Goal: Communication & Community: Answer question/provide support

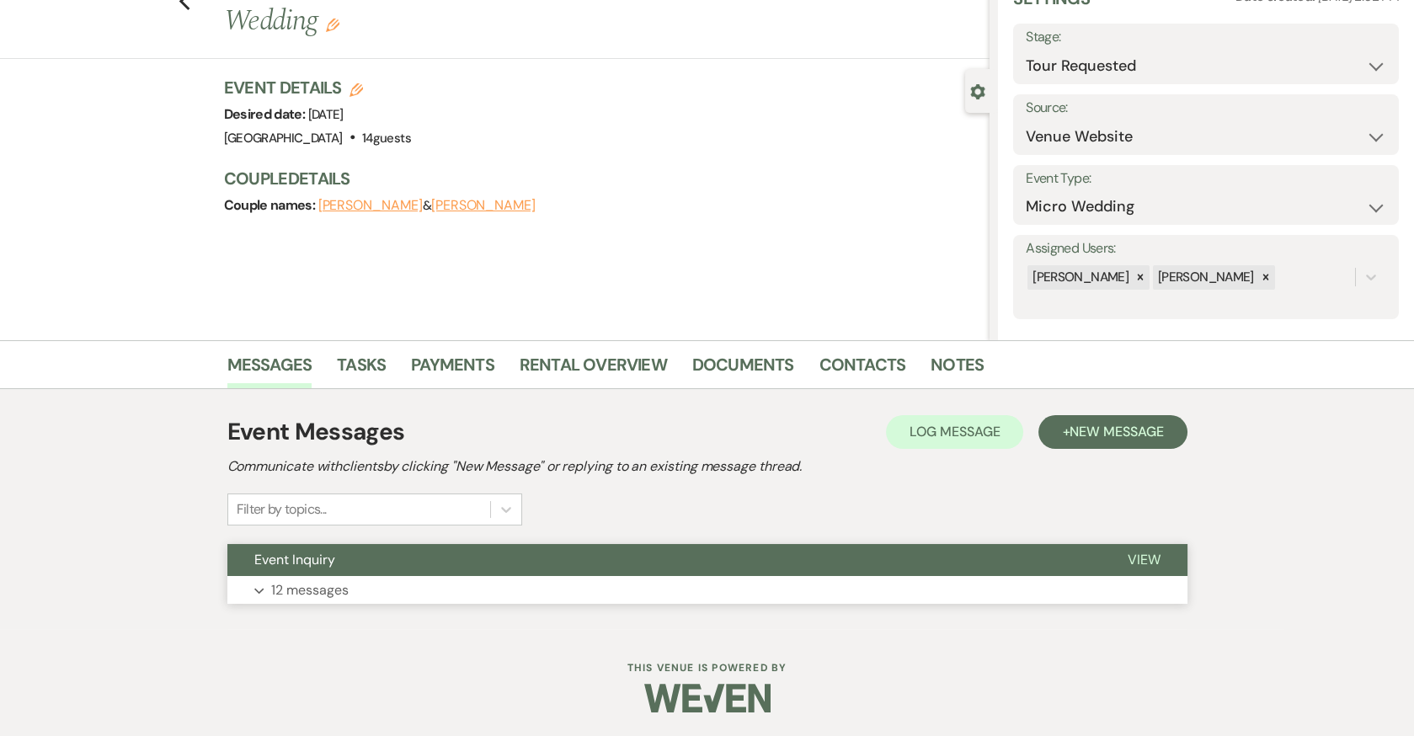
scroll to position [83, 0]
click at [832, 591] on button "Expand 12 messages" at bounding box center [707, 590] width 960 height 29
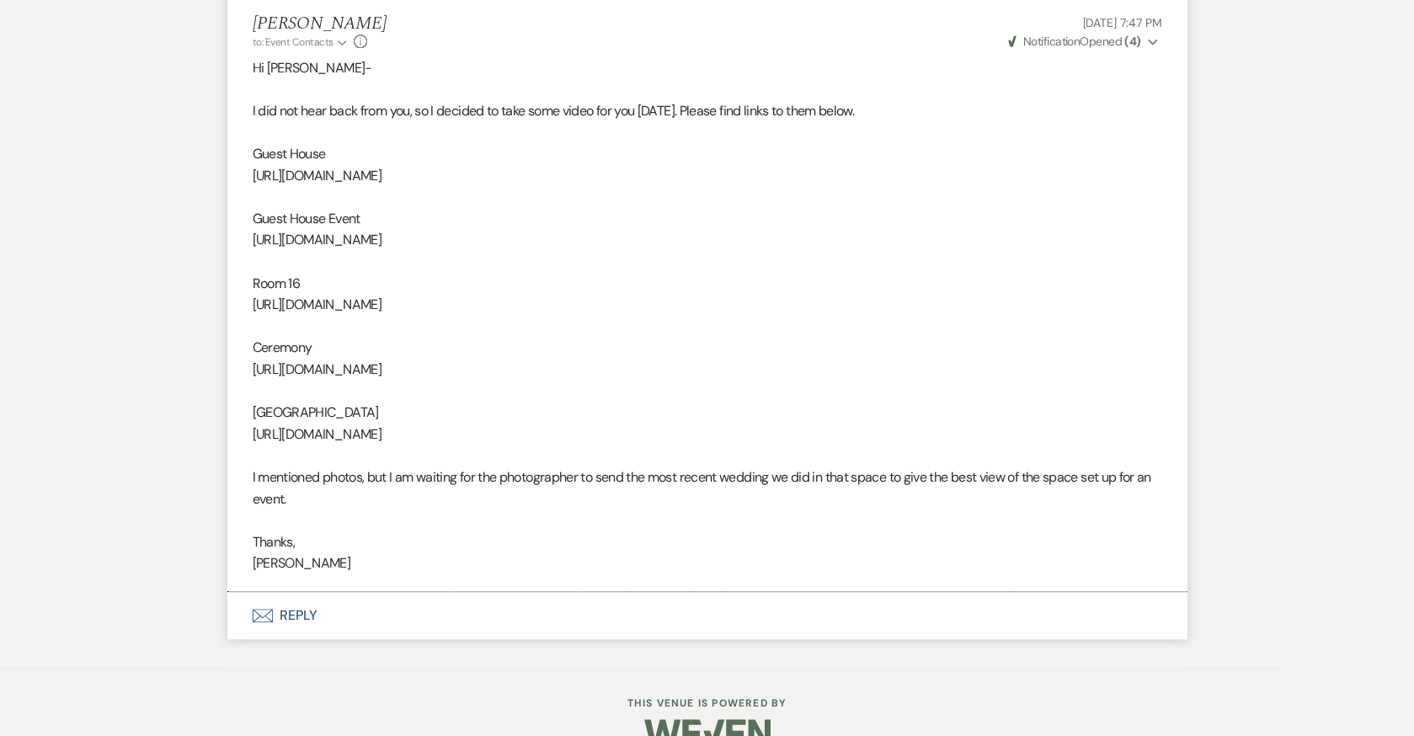
scroll to position [3749, 0]
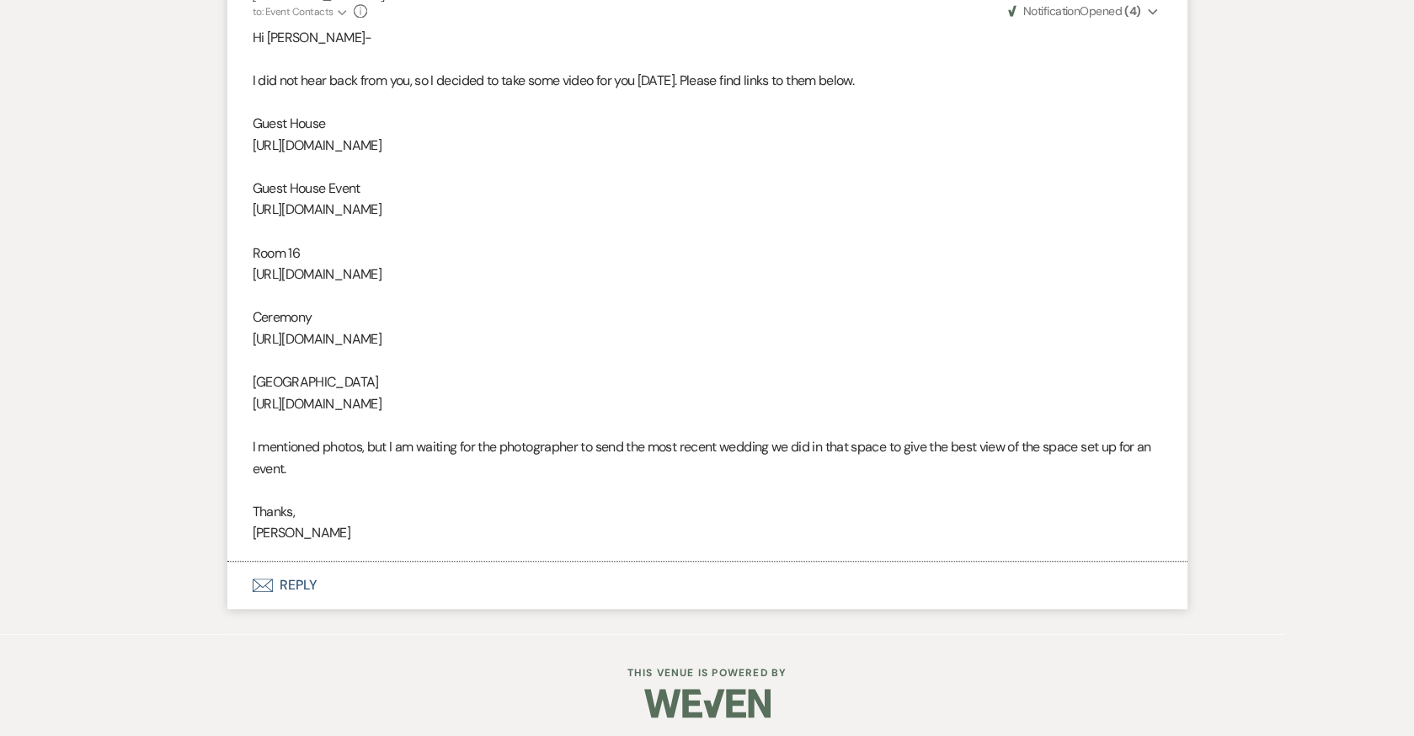
click at [286, 574] on button "Envelope Reply" at bounding box center [707, 585] width 960 height 47
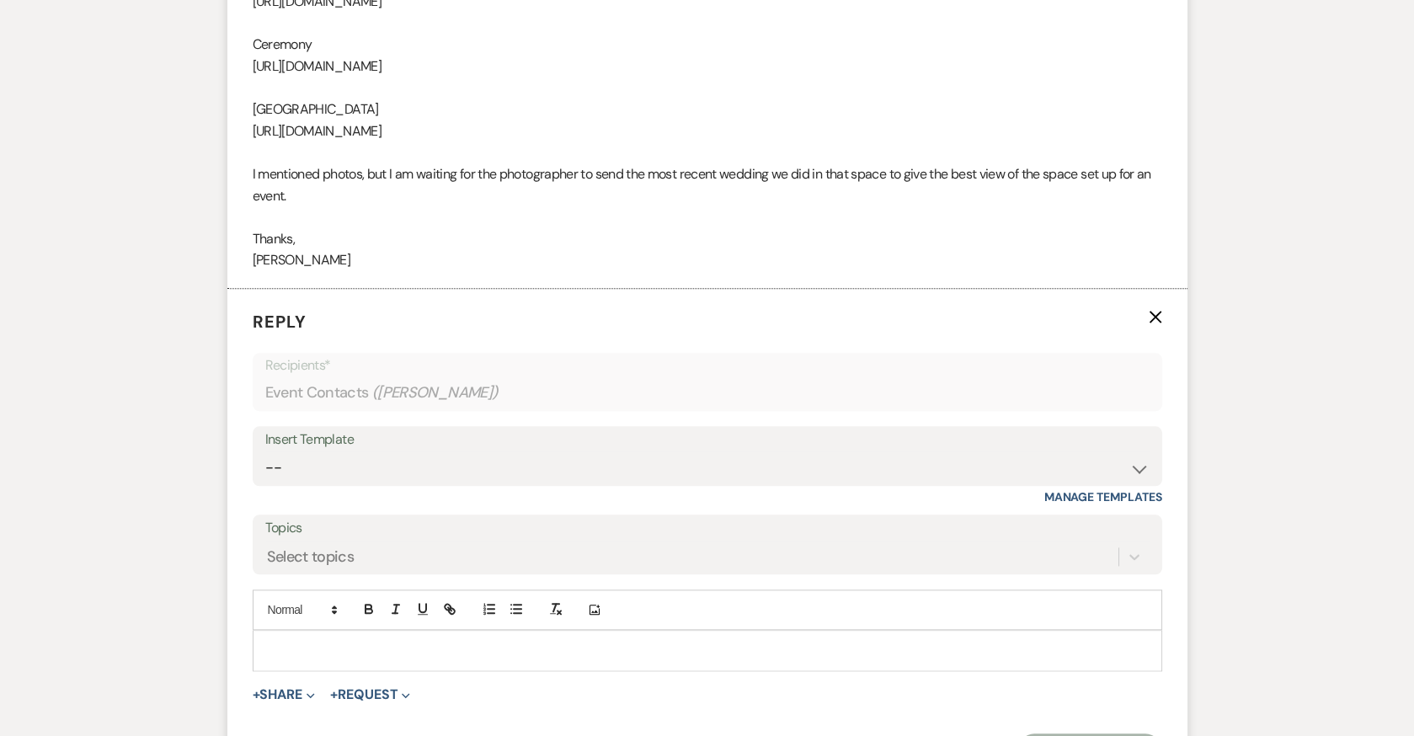
scroll to position [4218, 0]
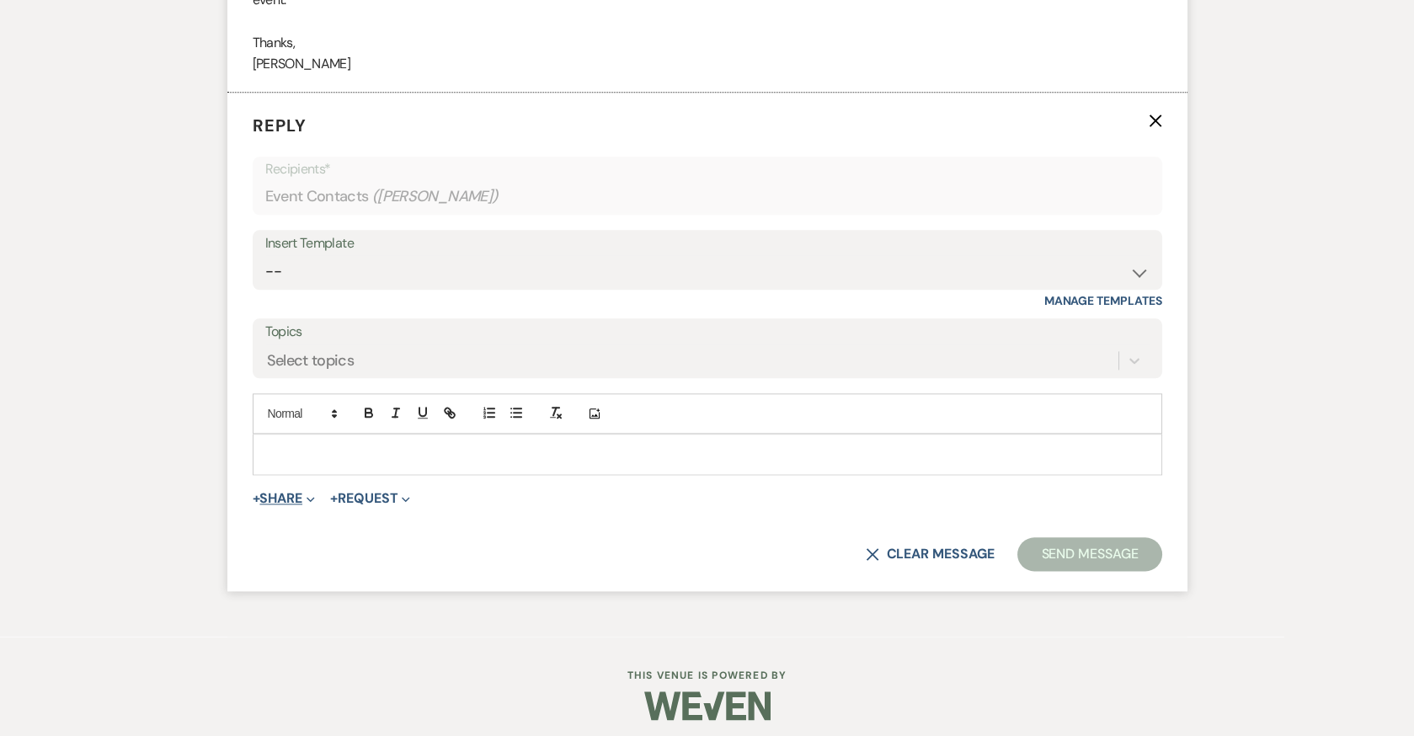
click at [275, 492] on button "+ Share Expand" at bounding box center [284, 498] width 63 height 13
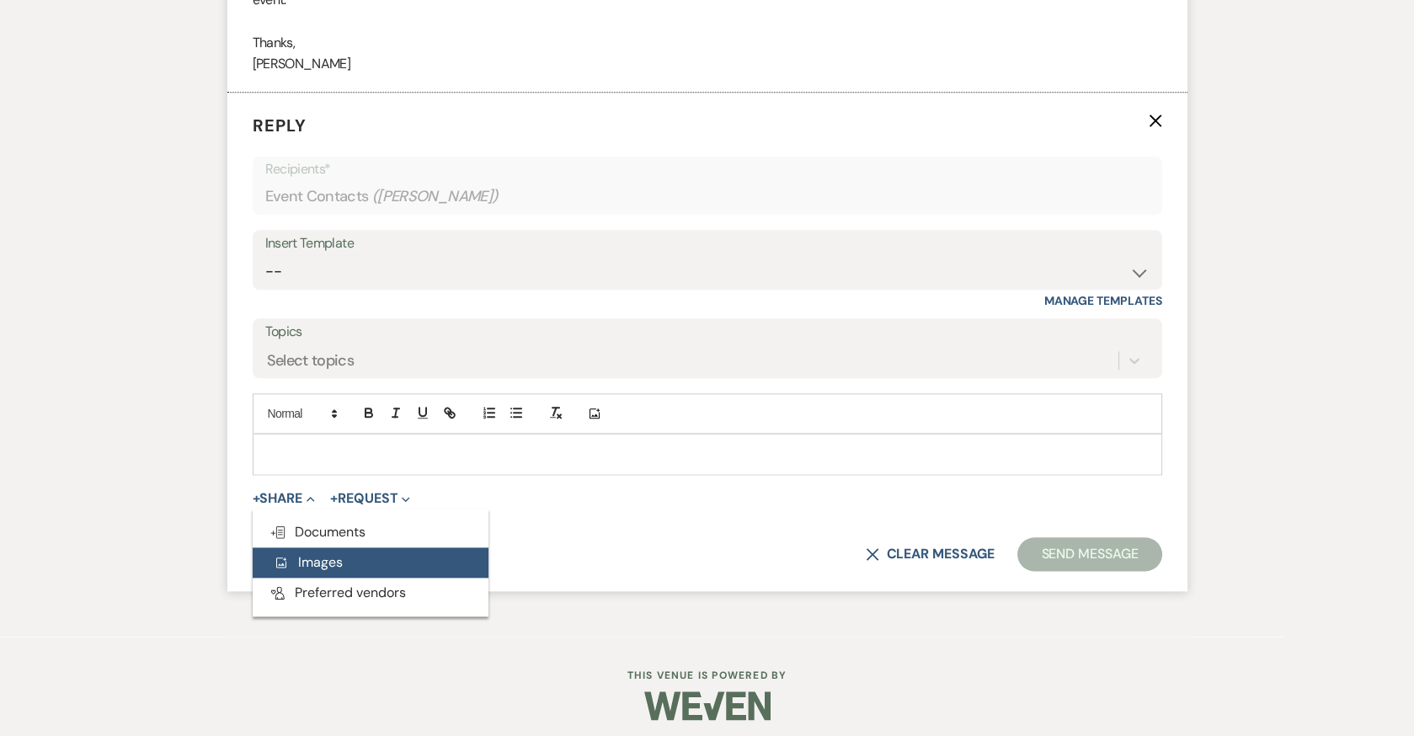
click at [308, 553] on span "Add Photo Images" at bounding box center [308, 562] width 70 height 18
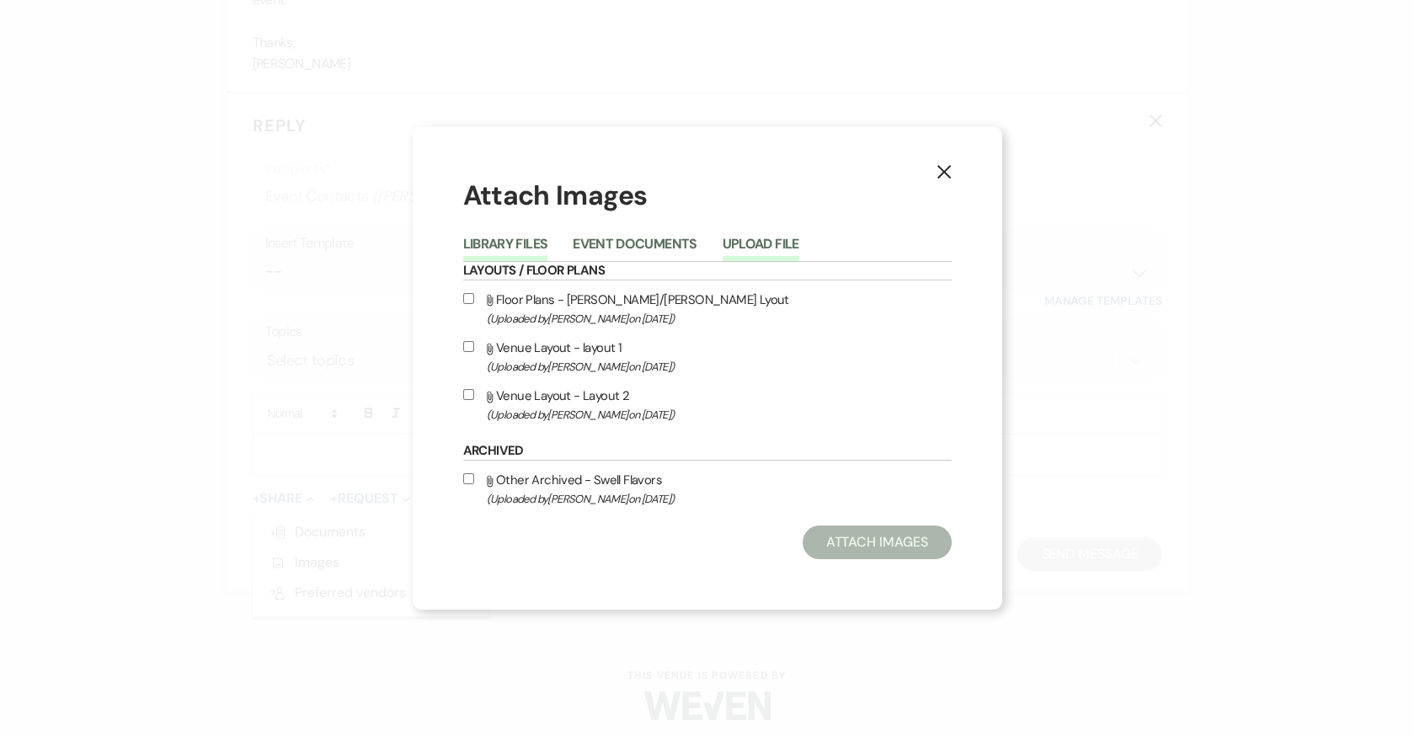
click at [755, 239] on button "Upload File" at bounding box center [761, 249] width 77 height 24
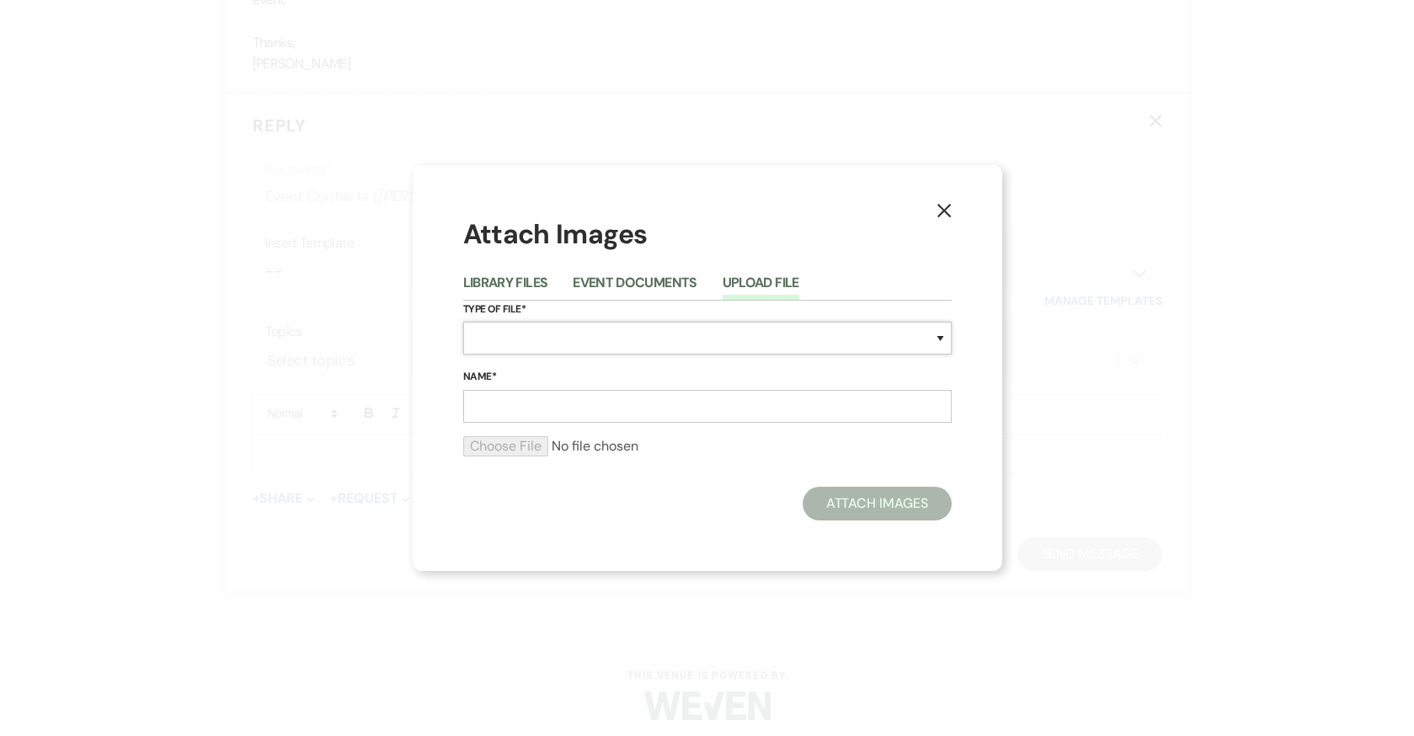
click at [526, 336] on select "Special Event Insurance Vendor Certificate of Insurance Contracts / Rental Agre…" at bounding box center [707, 338] width 488 height 33
select select "0"
click at [463, 322] on select "Special Event Insurance Vendor Certificate of Insurance Contracts / Rental Agre…" at bounding box center [707, 338] width 488 height 33
click at [542, 399] on input "Name*" at bounding box center [707, 406] width 488 height 33
type input "Guest House"
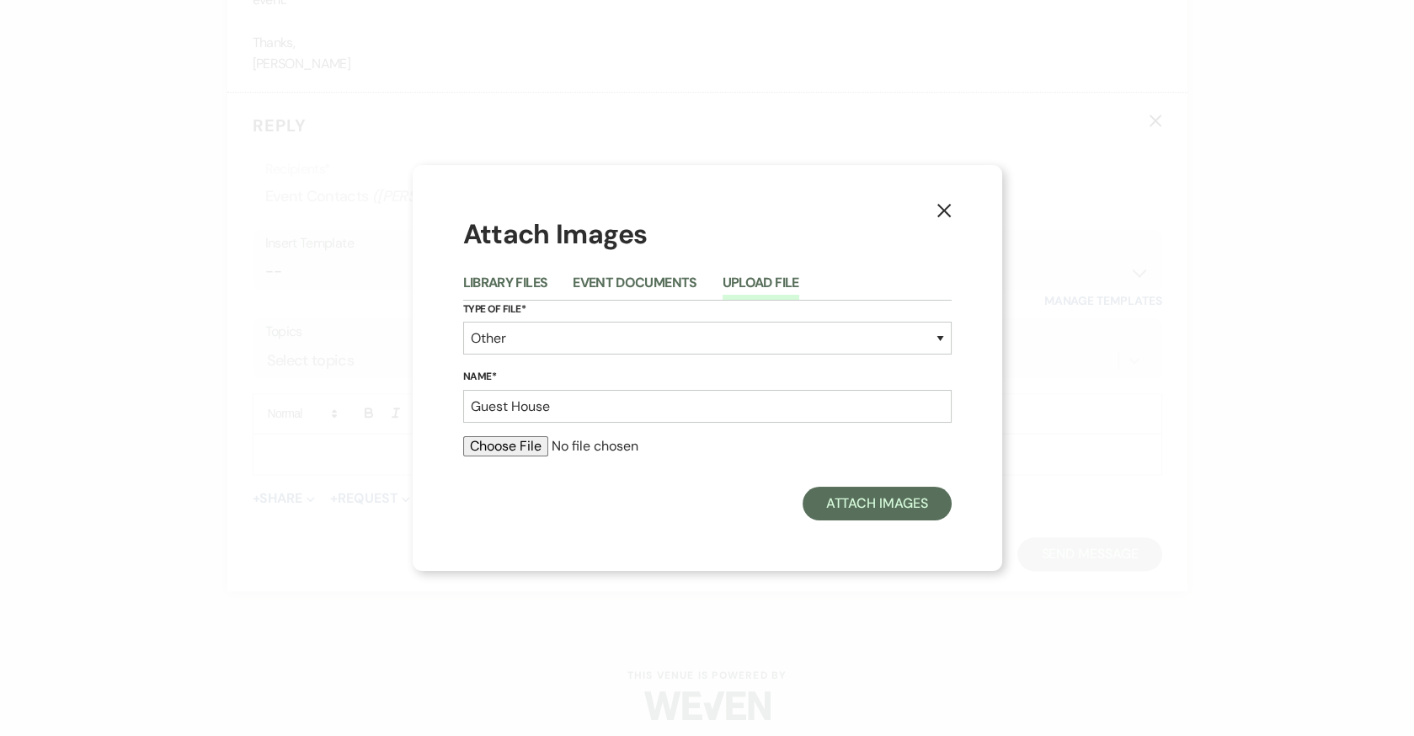
click at [494, 450] on input "file" at bounding box center [707, 446] width 488 height 20
type input "C:\fakepath\MagorryReception0001.jpg"
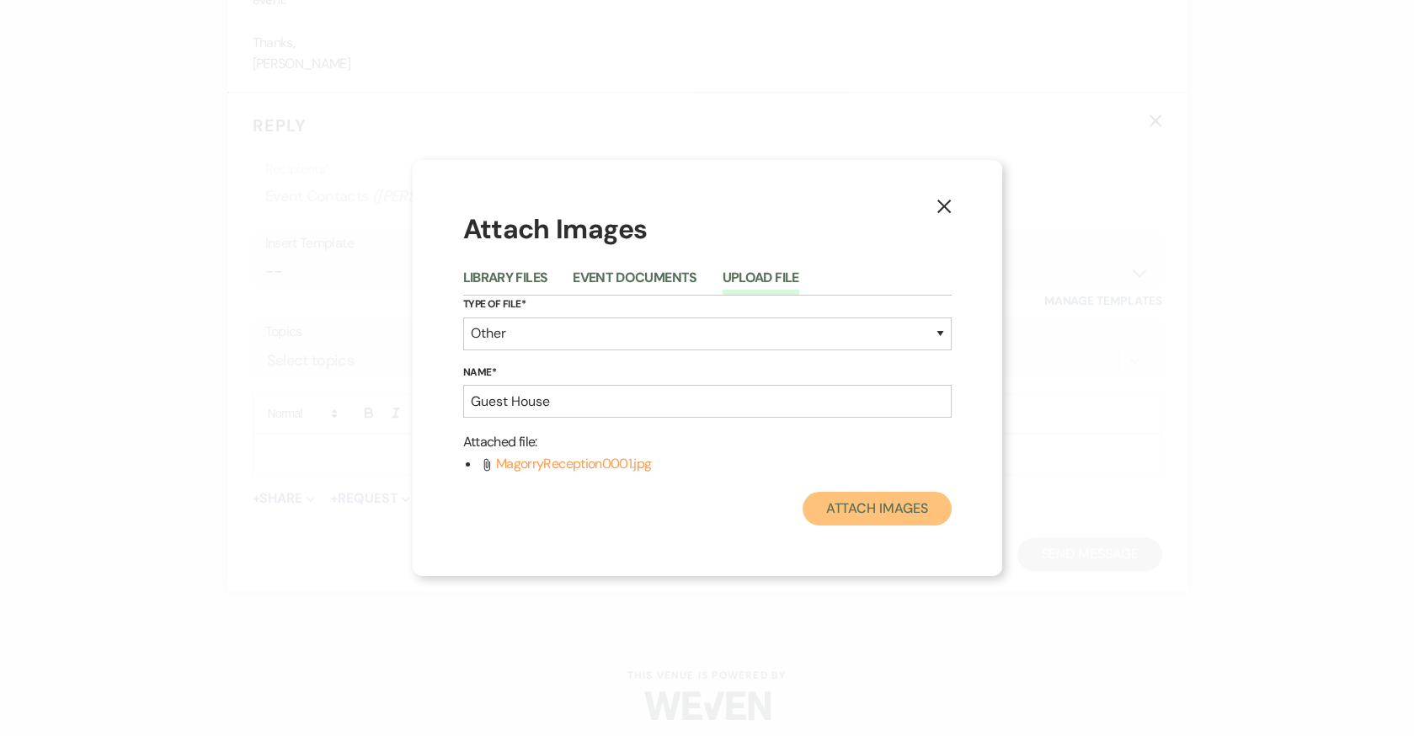
click at [845, 516] on button "Attach Images" at bounding box center [877, 509] width 149 height 34
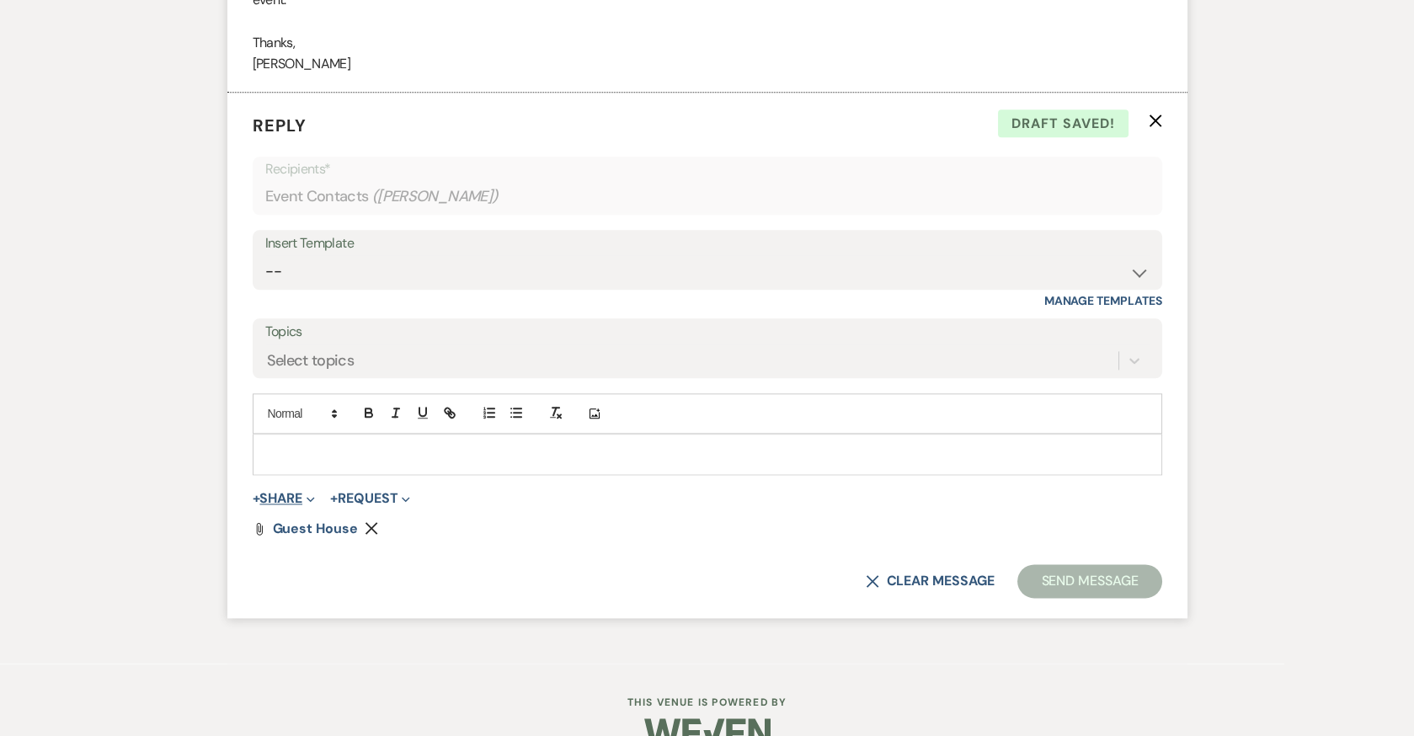
click at [306, 492] on button "+ Share Expand" at bounding box center [284, 498] width 63 height 13
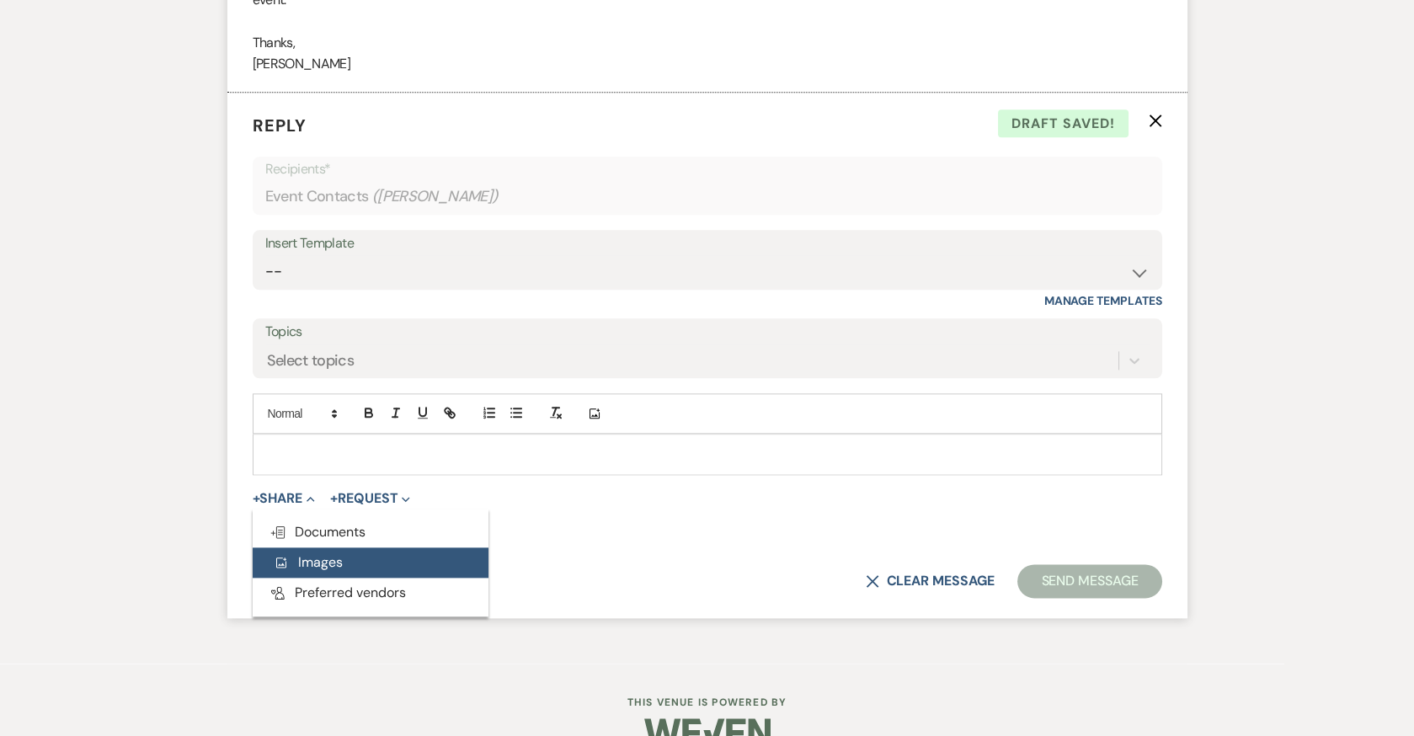
click at [328, 555] on span "Add Photo Images" at bounding box center [308, 562] width 70 height 18
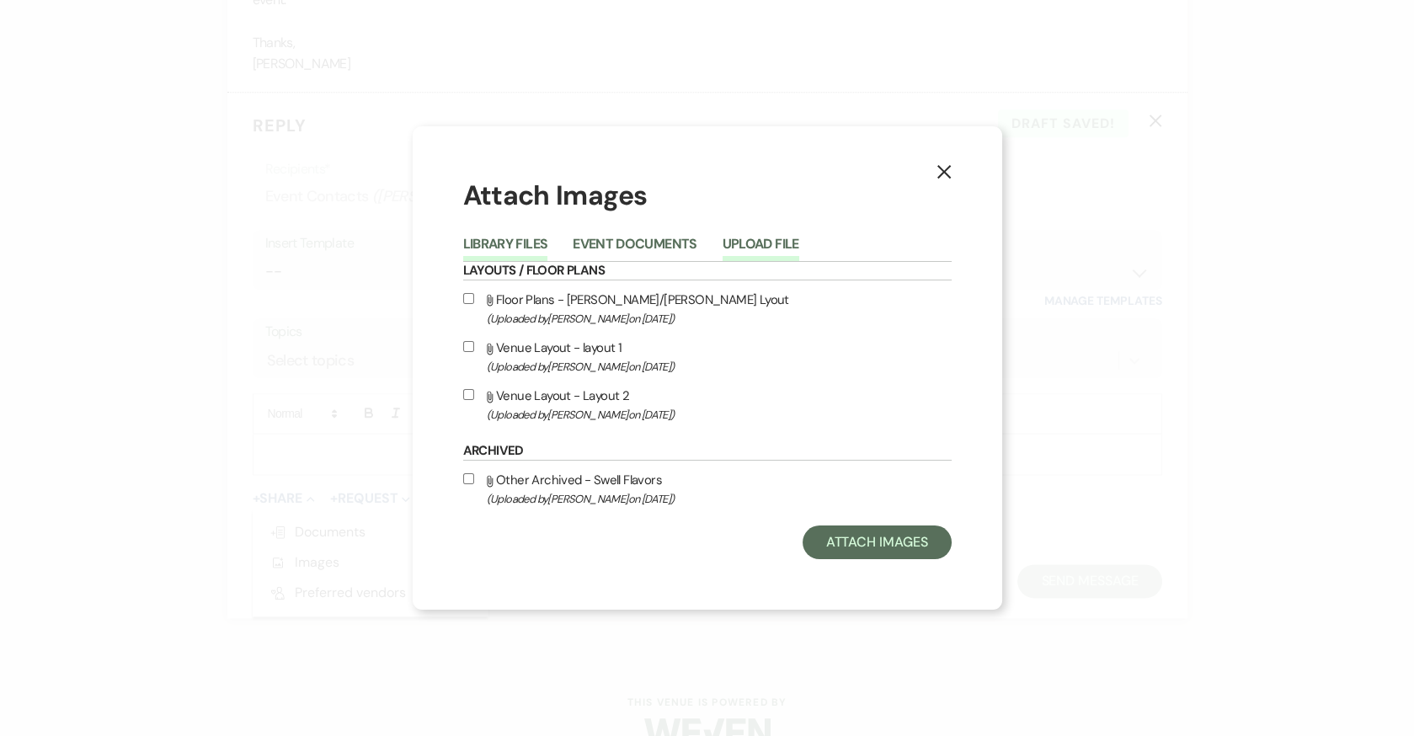
click at [776, 247] on button "Upload File" at bounding box center [761, 249] width 77 height 24
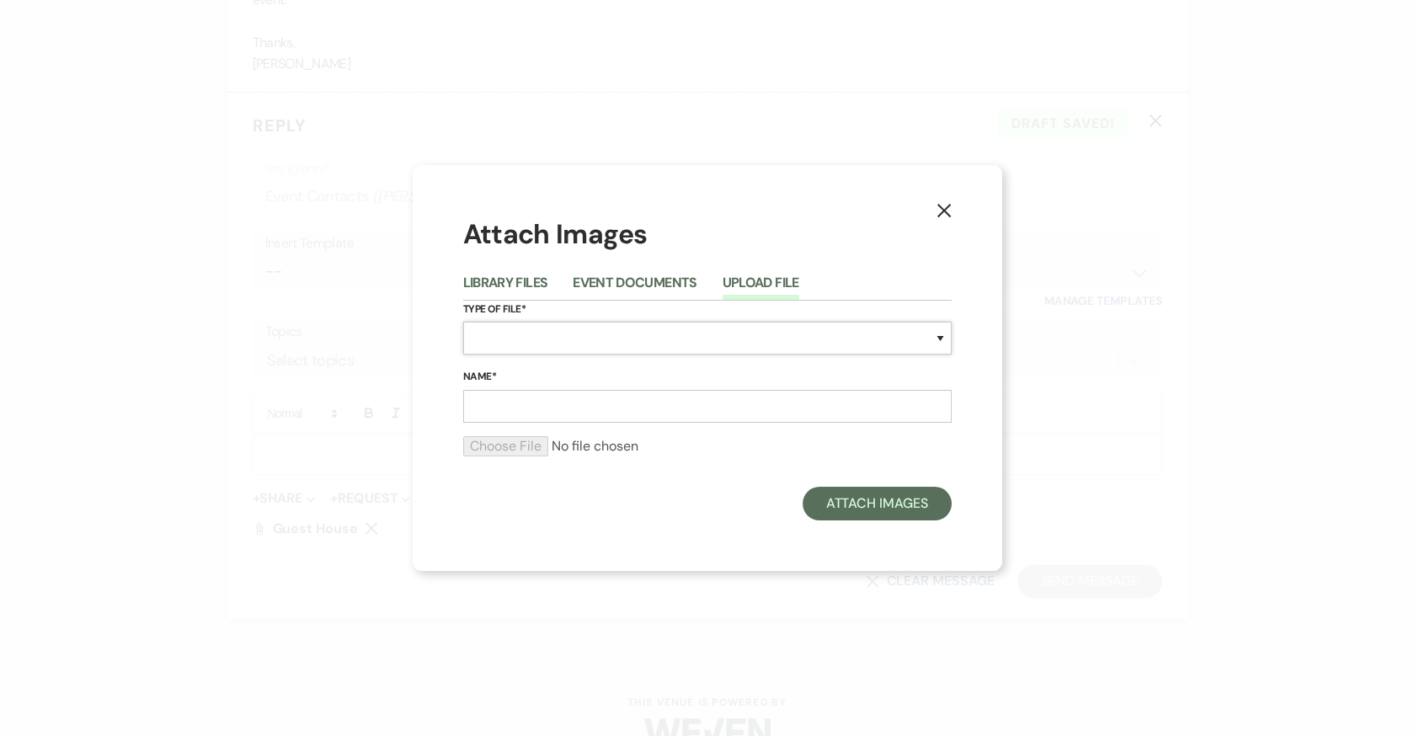
click at [518, 352] on select "Special Event Insurance Vendor Certificate of Insurance Contracts / Rental Agre…" at bounding box center [707, 338] width 488 height 33
select select "0"
click at [463, 322] on select "Special Event Insurance Vendor Certificate of Insurance Contracts / Rental Agre…" at bounding box center [707, 338] width 488 height 33
click at [568, 405] on input "Name*" at bounding box center [707, 406] width 488 height 33
click at [531, 416] on input "Gu" at bounding box center [707, 406] width 488 height 33
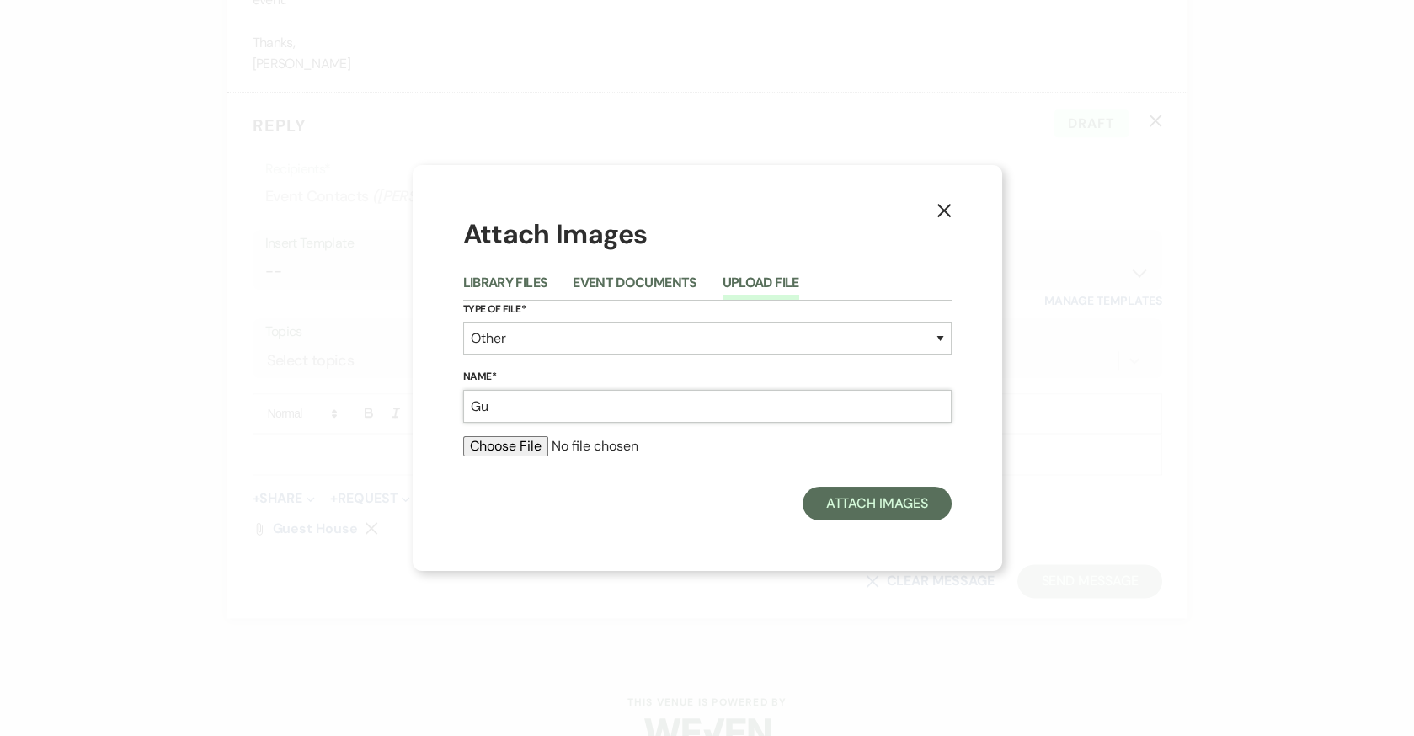
click at [544, 408] on input "Gu" at bounding box center [707, 406] width 488 height 33
type input "Guest House 1"
click at [500, 446] on input "file" at bounding box center [707, 446] width 488 height 20
type input "C:\fakepath\MagorryReception0016.jpg"
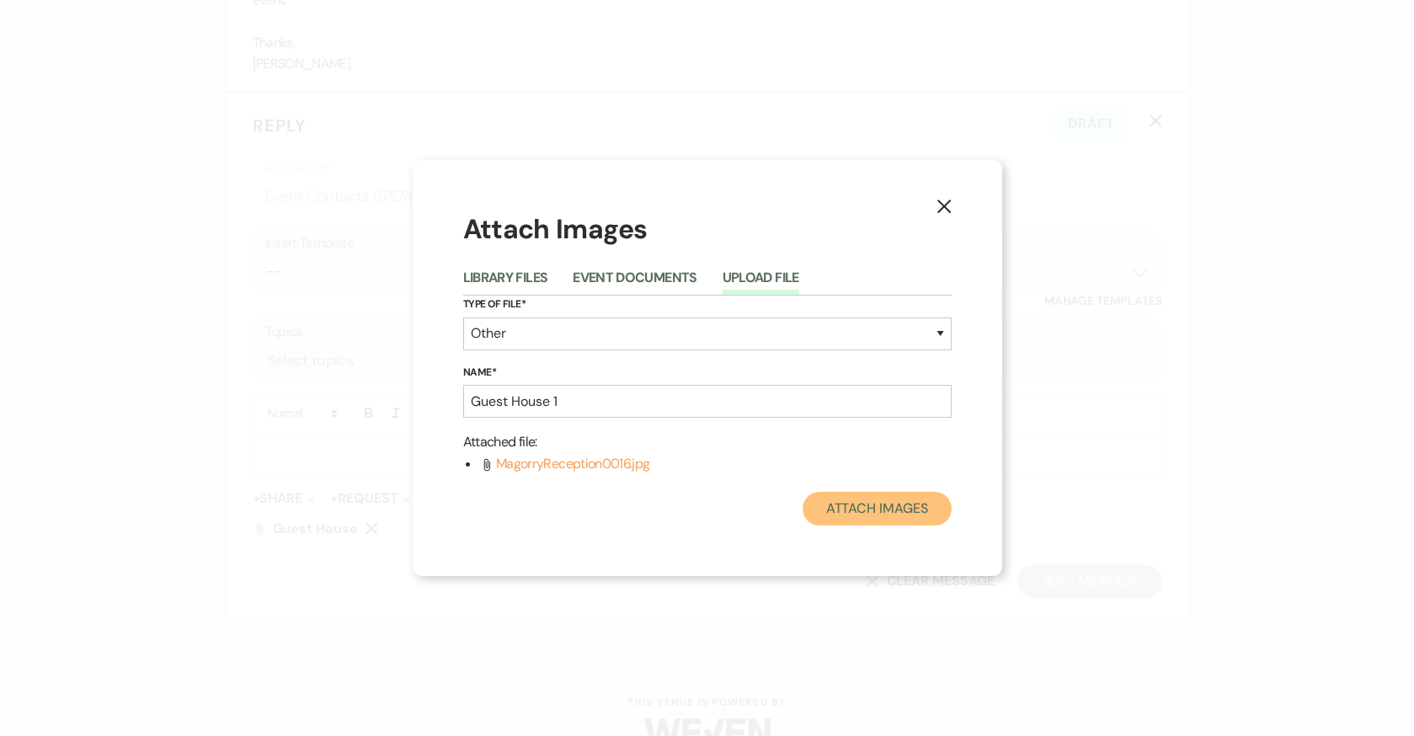
click at [872, 510] on button "Attach Images" at bounding box center [877, 509] width 149 height 34
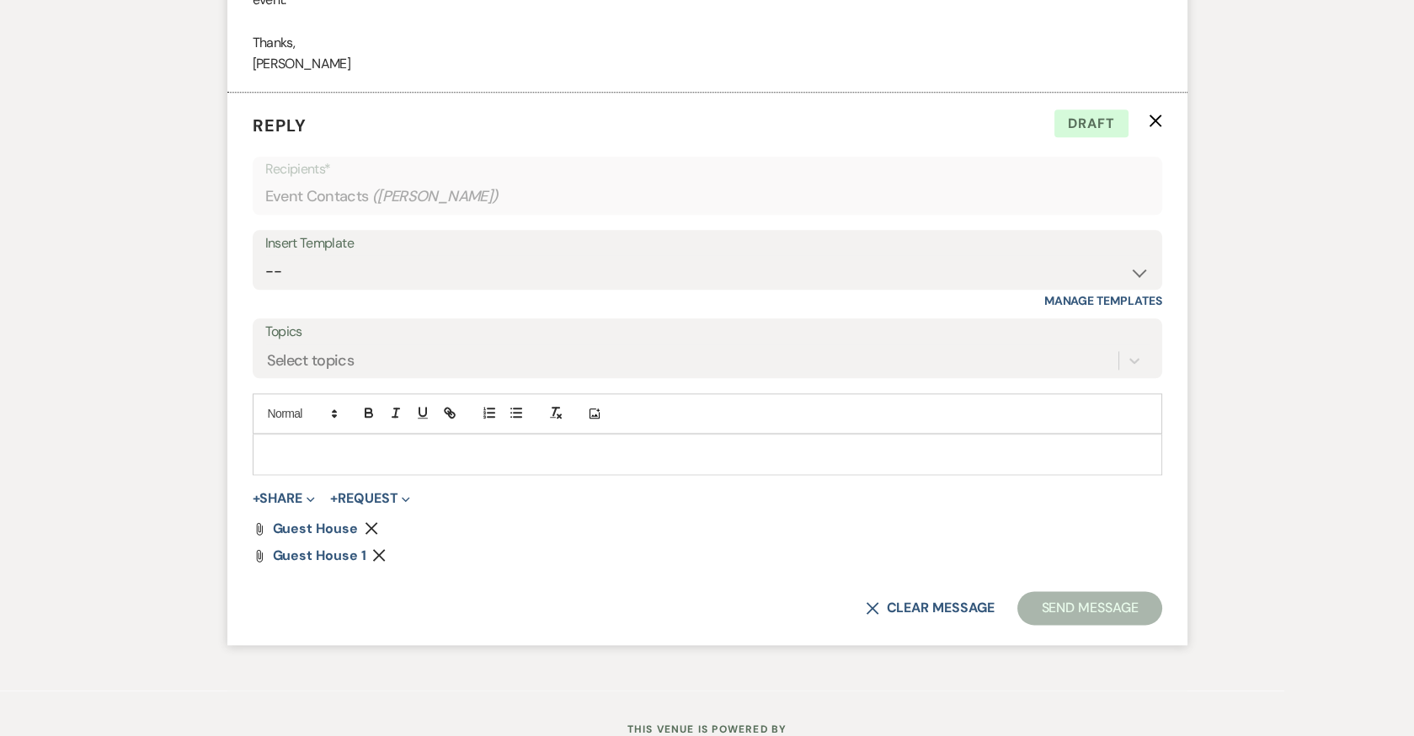
click at [308, 445] on p at bounding box center [707, 454] width 883 height 19
click at [1118, 600] on button "Send Message" at bounding box center [1089, 608] width 144 height 34
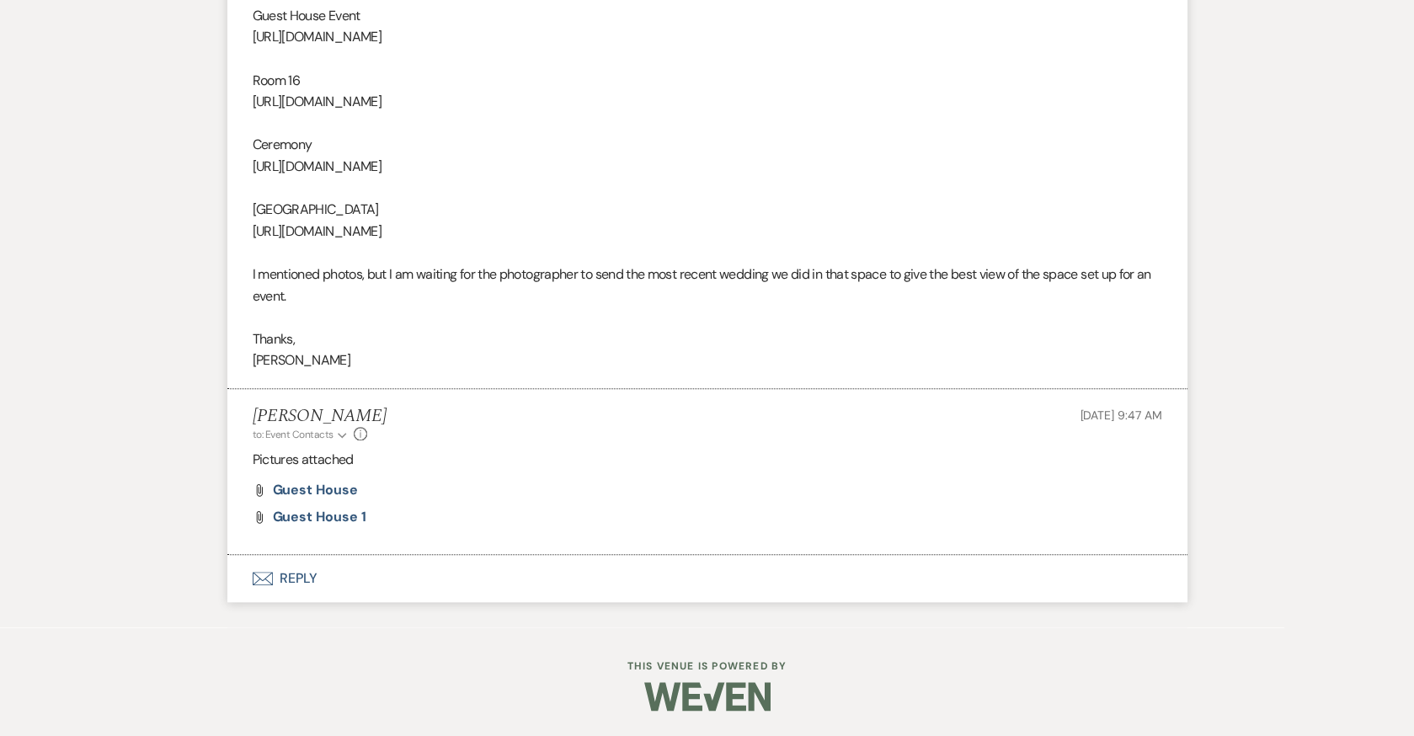
scroll to position [3914, 0]
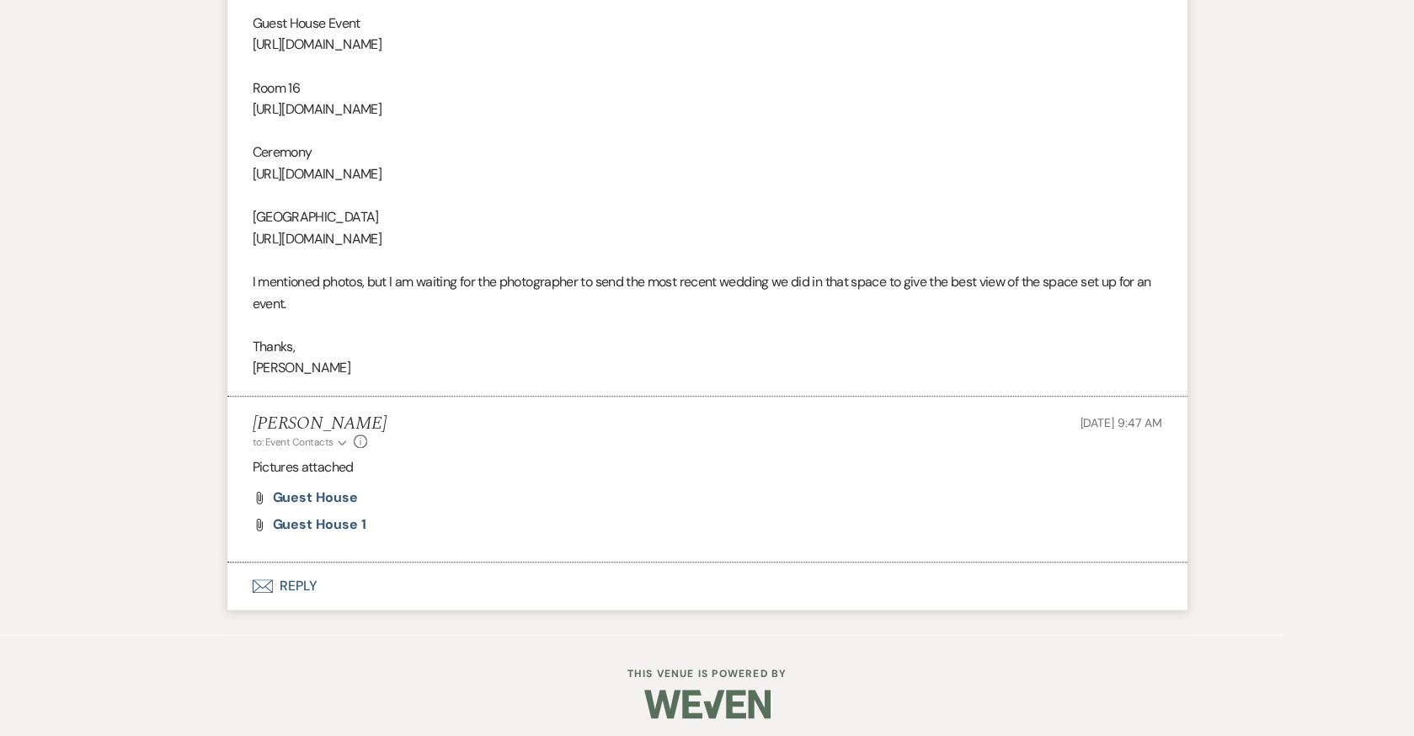
click at [299, 576] on button "Envelope Reply" at bounding box center [707, 586] width 960 height 47
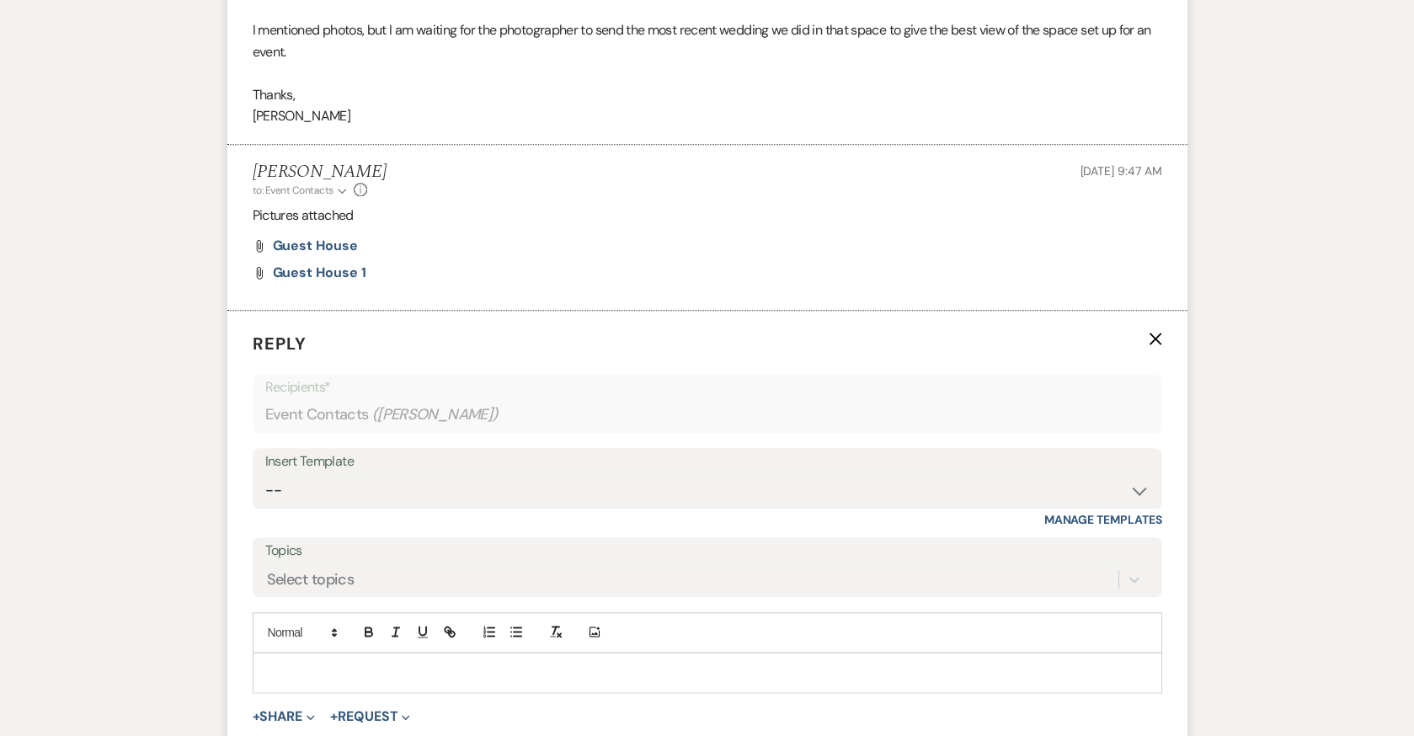
scroll to position [4384, 0]
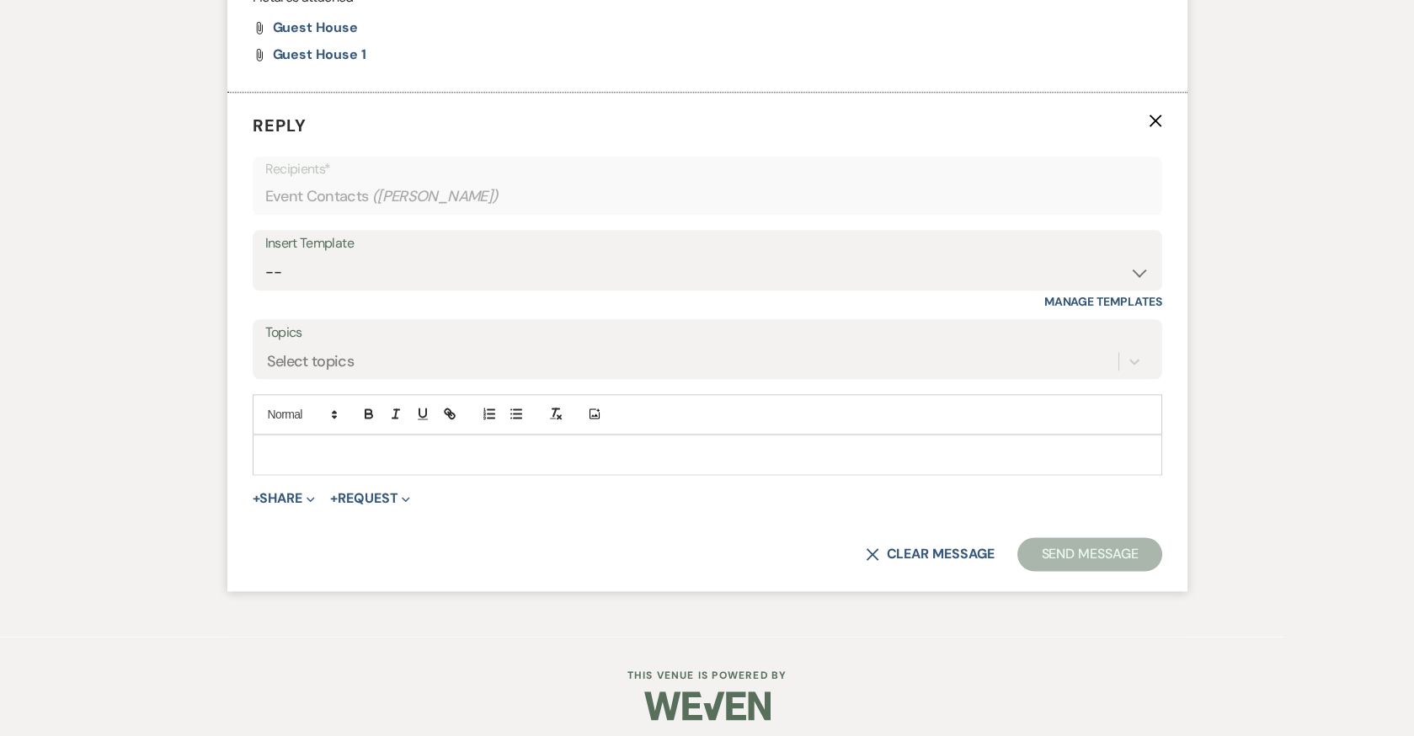
click at [321, 449] on p at bounding box center [707, 455] width 883 height 19
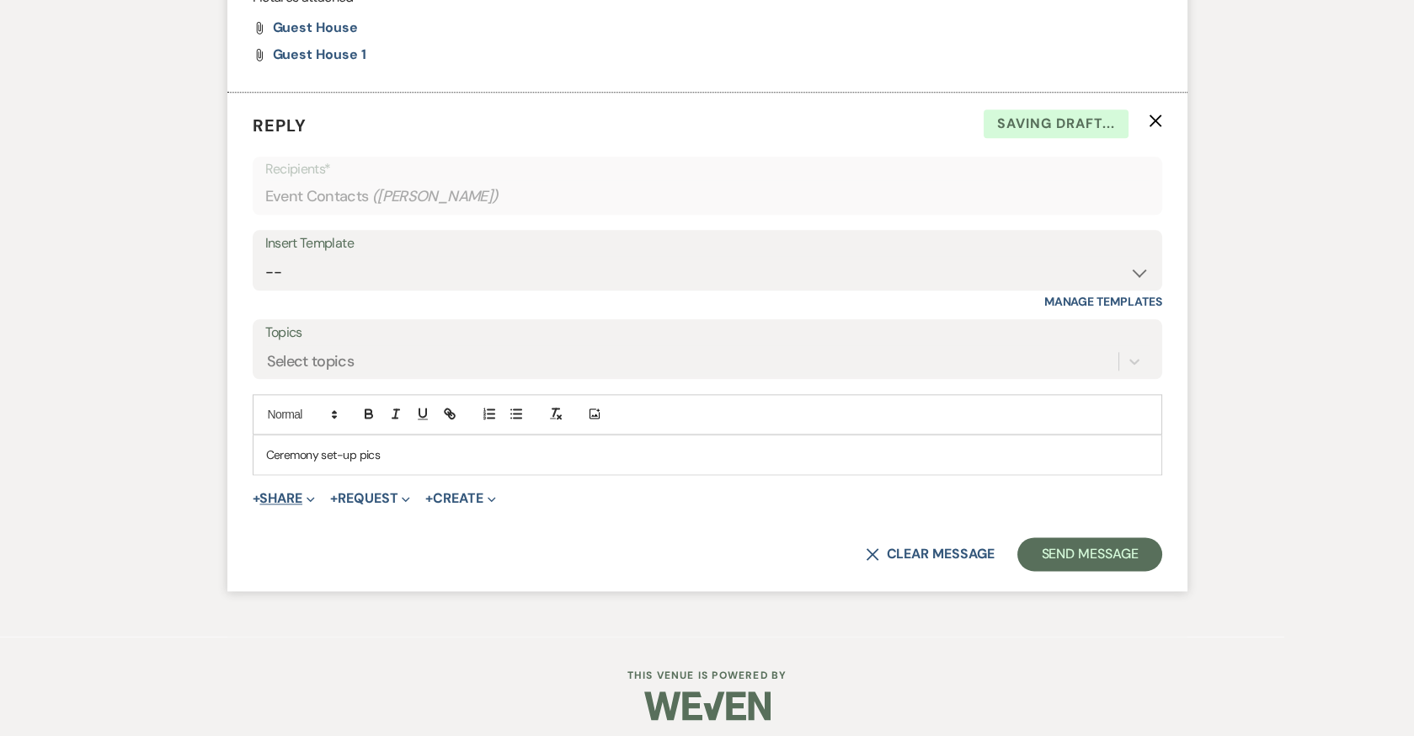
click at [304, 492] on button "+ Share Expand" at bounding box center [284, 498] width 63 height 13
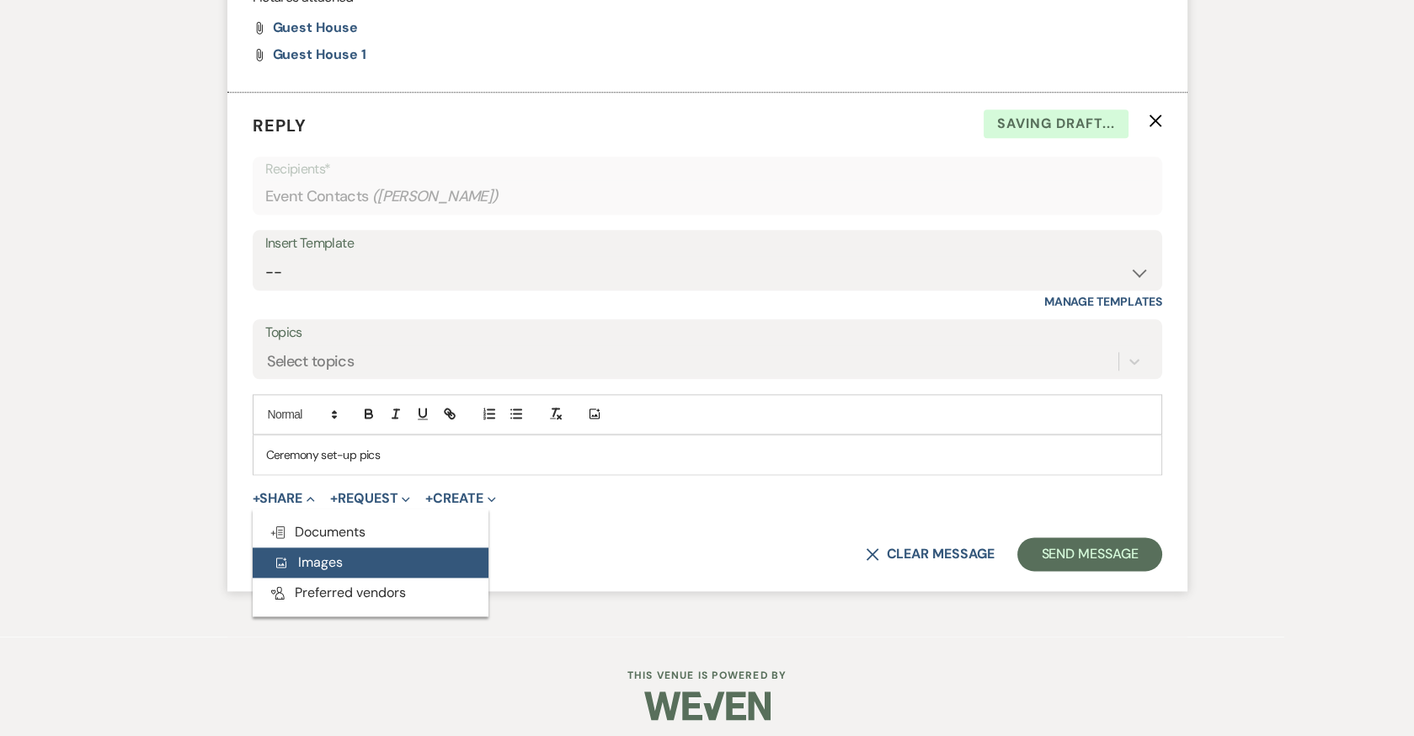
click at [331, 553] on span "Add Photo Images" at bounding box center [308, 562] width 70 height 18
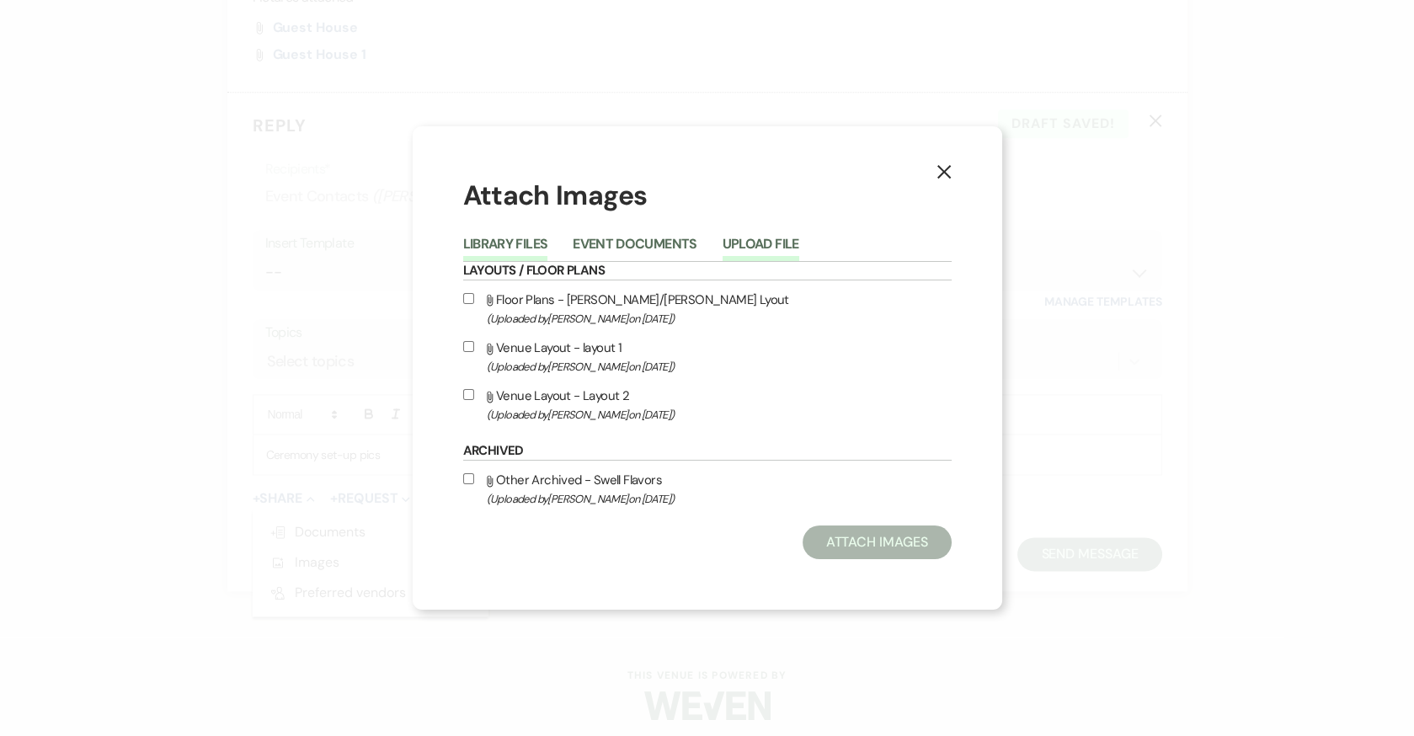
click at [771, 243] on button "Upload File" at bounding box center [761, 249] width 77 height 24
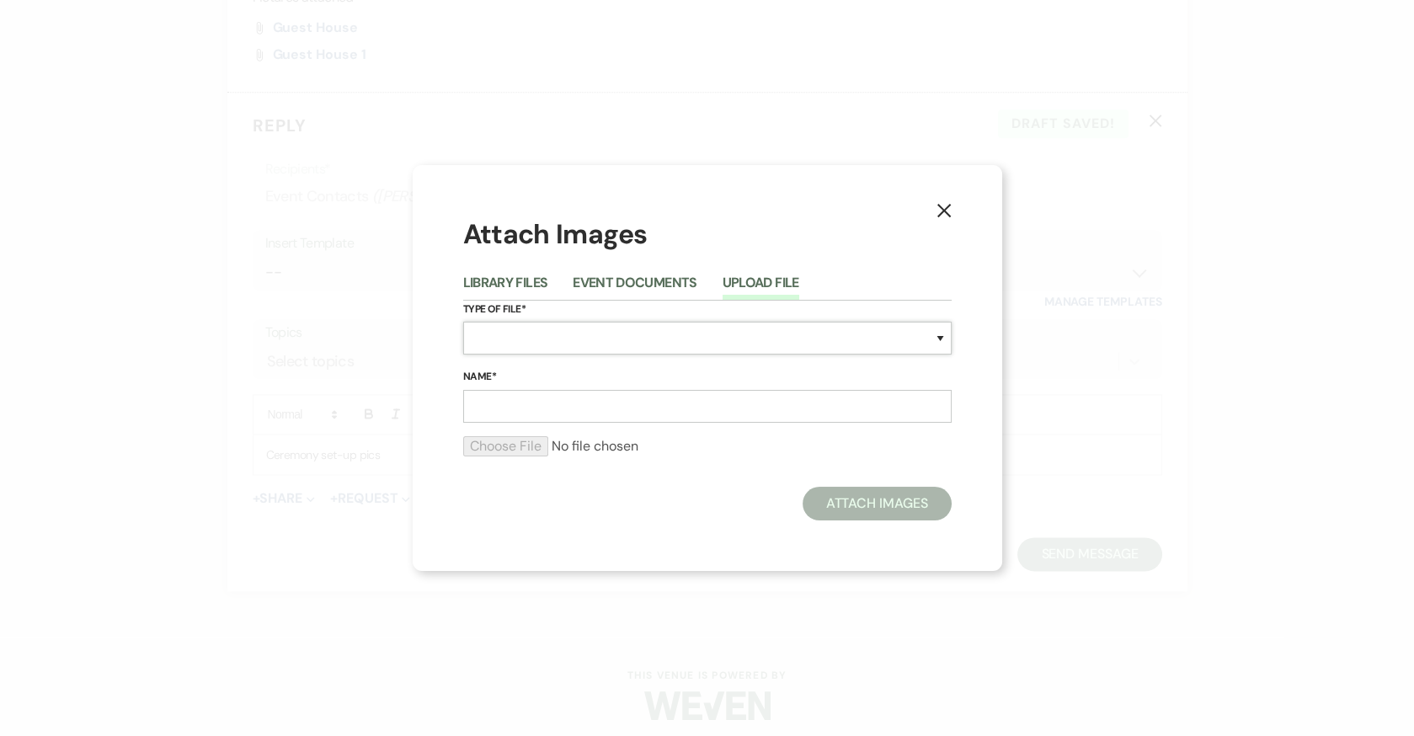
click at [499, 346] on select "Special Event Insurance Vendor Certificate of Insurance Contracts / Rental Agre…" at bounding box center [707, 338] width 488 height 33
select select "0"
click at [463, 322] on select "Special Event Insurance Vendor Certificate of Insurance Contracts / Rental Agre…" at bounding box center [707, 338] width 488 height 33
click at [552, 406] on input "Name*" at bounding box center [707, 406] width 488 height 33
type input "Ceremony"
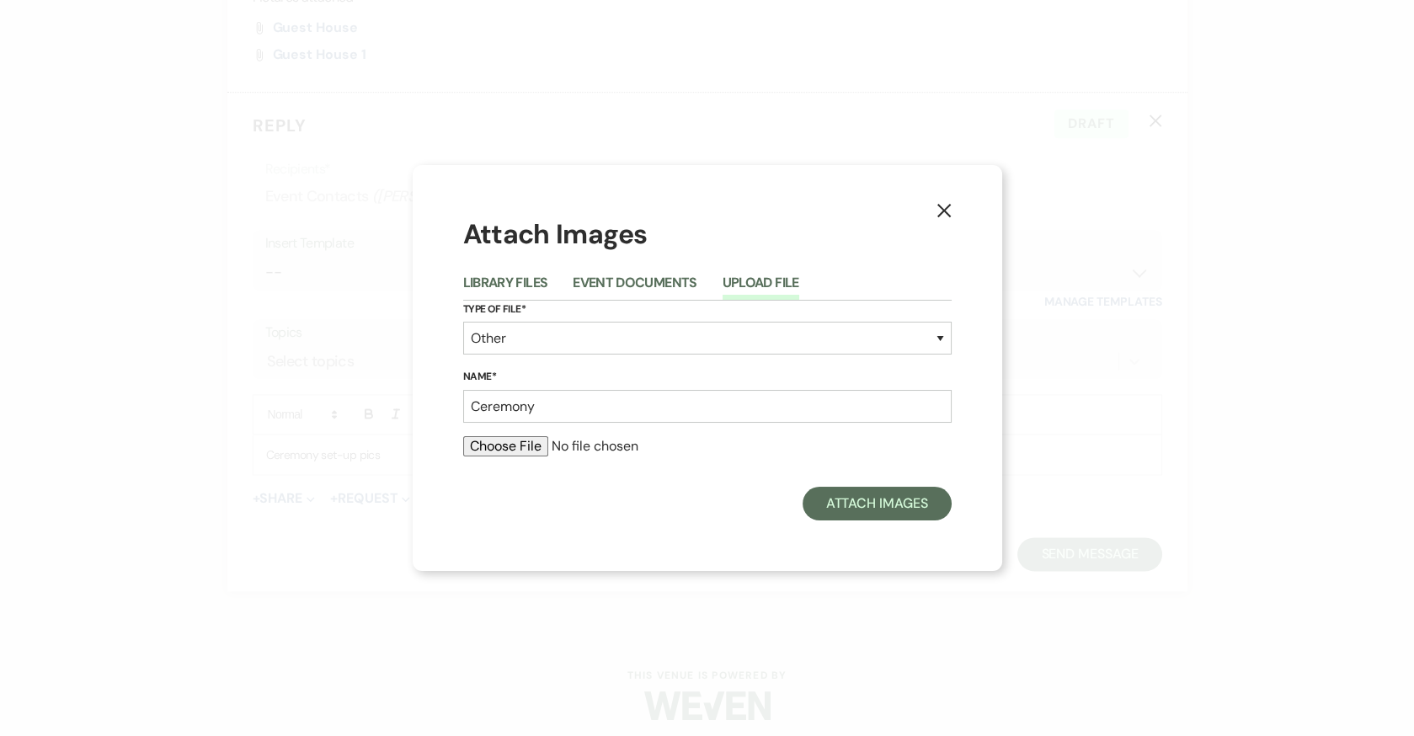
click at [489, 451] on input "file" at bounding box center [707, 446] width 488 height 20
type input "C:\fakepath\IMG_8914.JPG"
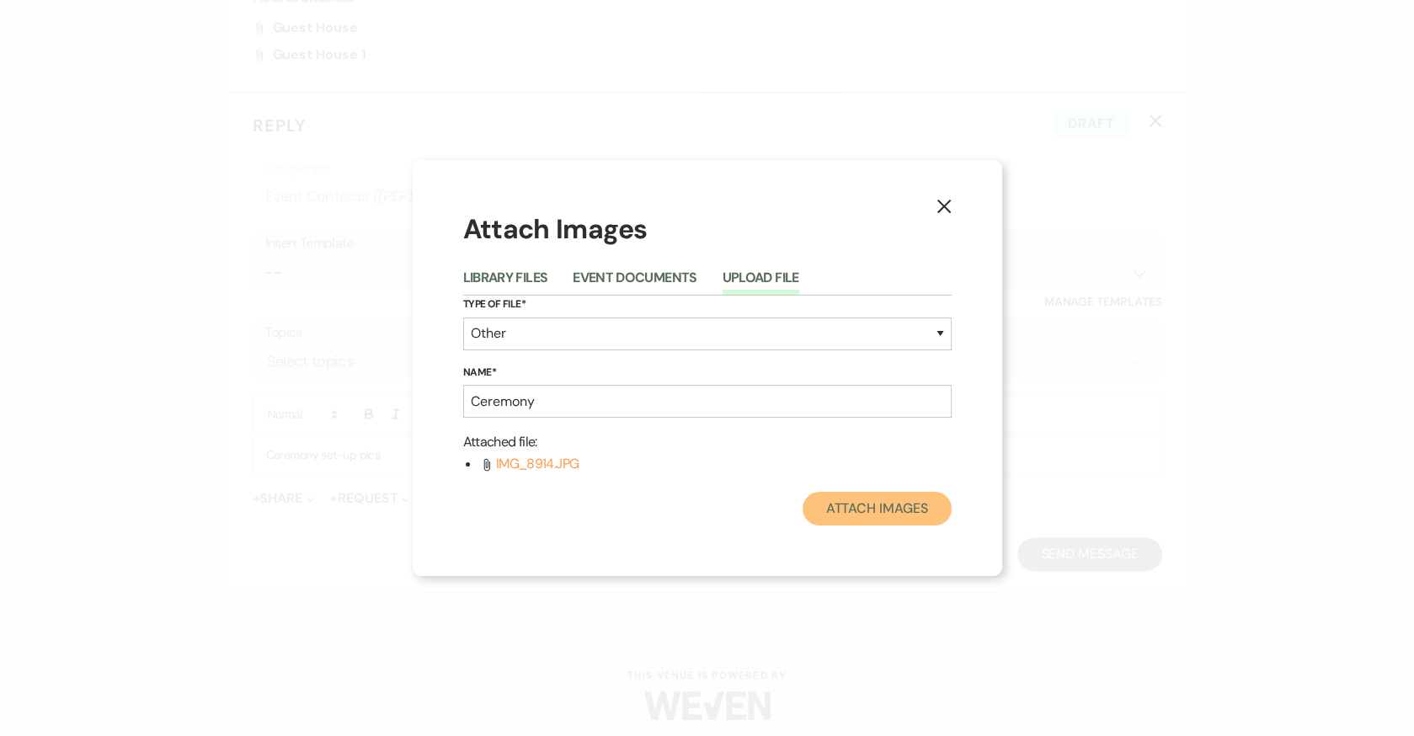
click at [875, 513] on button "Attach Images" at bounding box center [877, 509] width 149 height 34
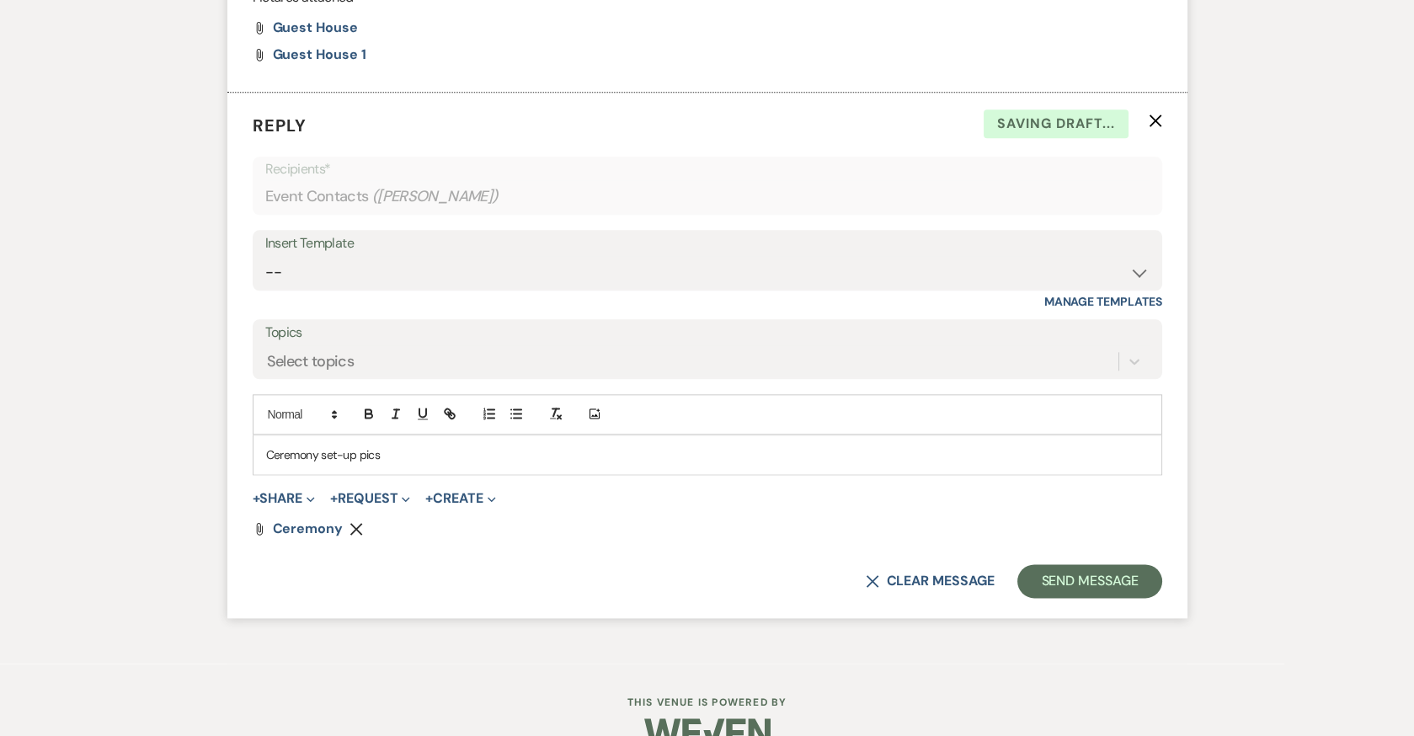
click at [382, 449] on p "Ceremony set-up pics" at bounding box center [707, 455] width 883 height 19
click at [1100, 578] on button "Send Message" at bounding box center [1089, 581] width 144 height 34
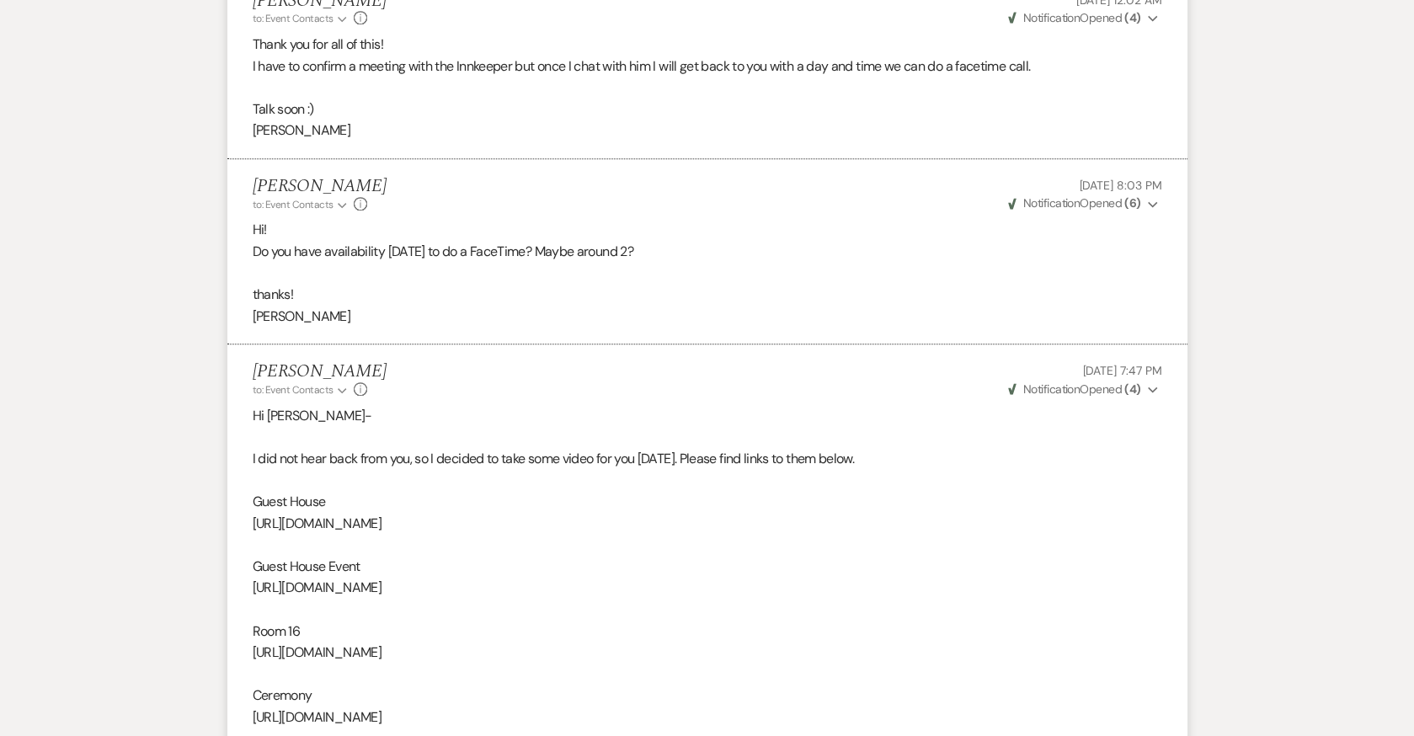
scroll to position [3426, 0]
